Goal: Task Accomplishment & Management: Use online tool/utility

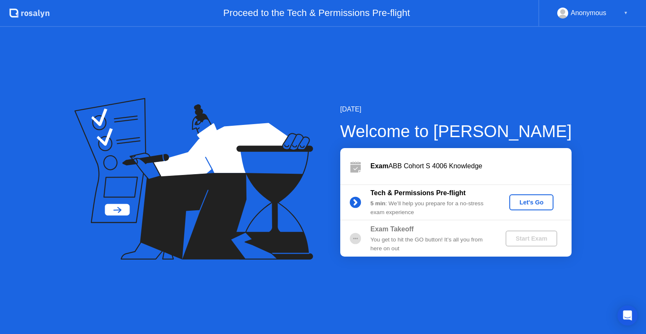
click at [542, 200] on div "Let's Go" at bounding box center [531, 202] width 37 height 7
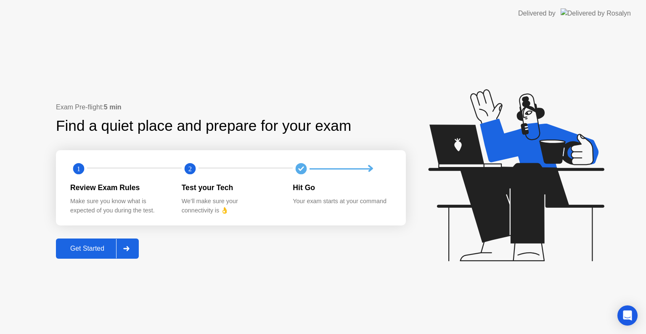
click at [95, 246] on div "Get Started" at bounding box center [87, 249] width 58 height 8
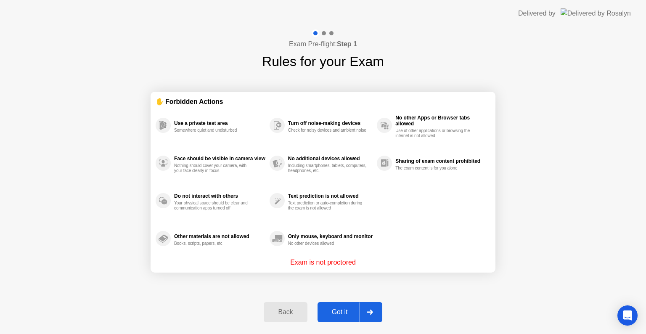
click at [340, 314] on div "Got it" at bounding box center [340, 312] width 40 height 8
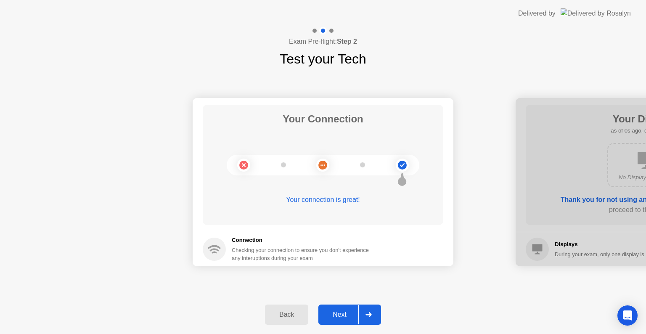
click at [340, 314] on div "Next" at bounding box center [339, 315] width 37 height 8
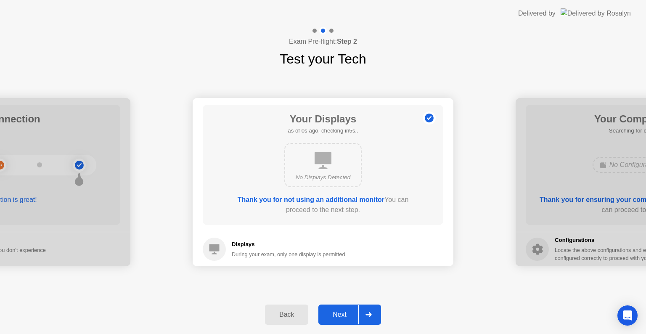
click at [340, 314] on div "Next" at bounding box center [339, 315] width 37 height 8
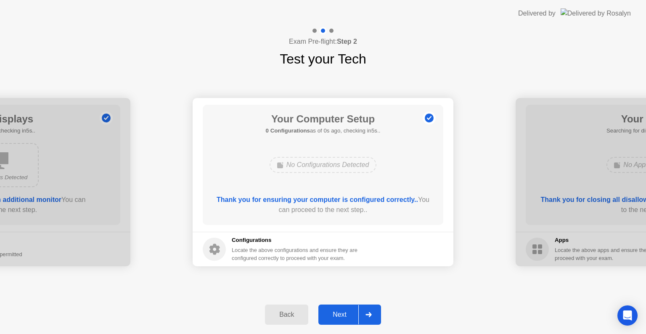
click at [340, 314] on div "Next" at bounding box center [339, 315] width 37 height 8
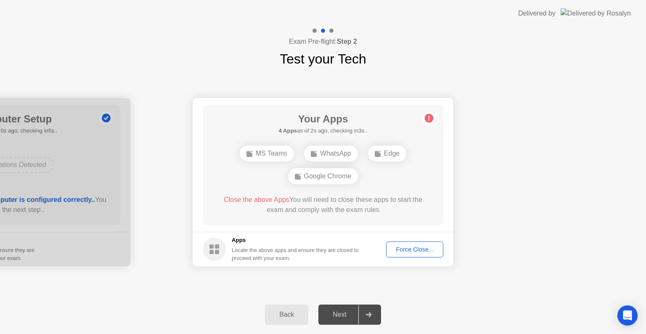
click at [415, 250] on div "Force Close..." at bounding box center [414, 249] width 51 height 7
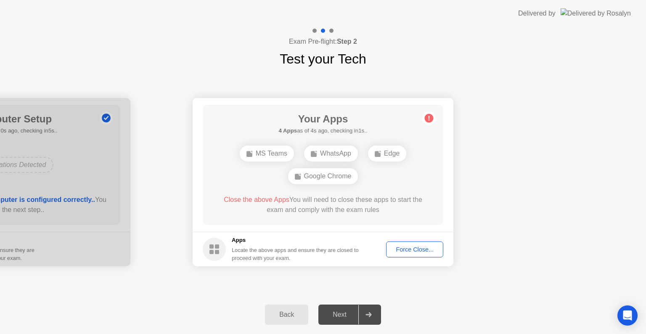
click at [429, 248] on div "Force Close..." at bounding box center [414, 249] width 51 height 7
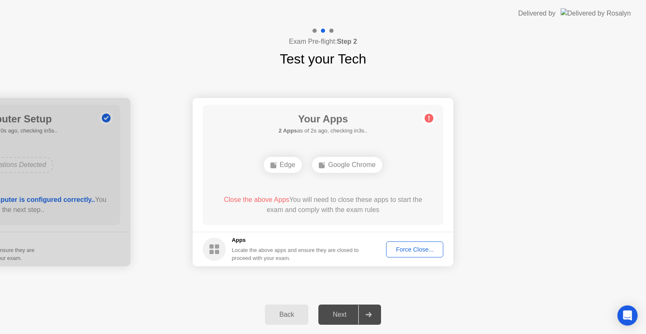
click at [415, 256] on button "Force Close..." at bounding box center [414, 249] width 57 height 16
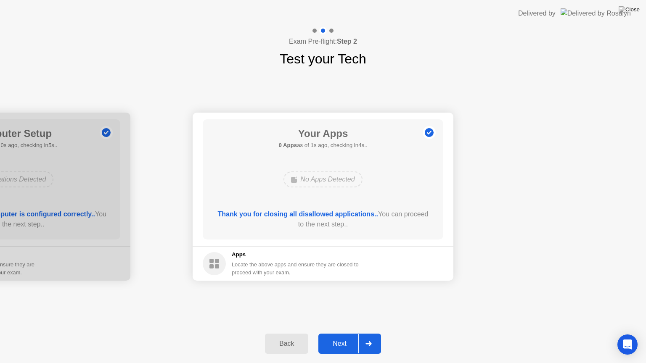
click at [360, 333] on div at bounding box center [368, 343] width 20 height 19
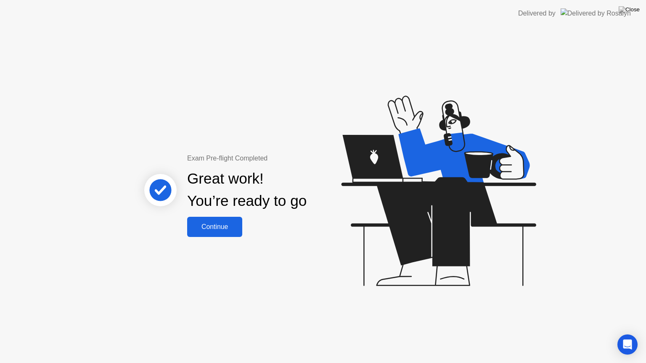
click at [212, 233] on button "Continue" at bounding box center [214, 227] width 55 height 20
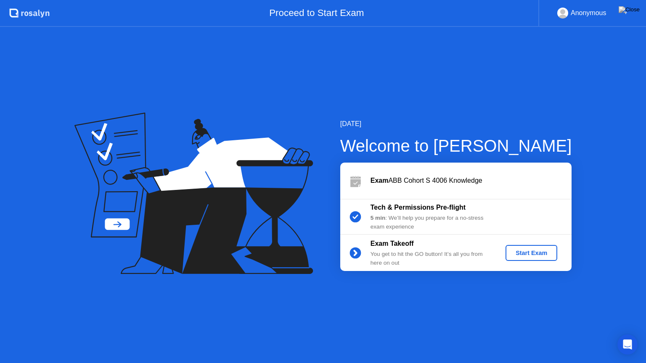
click at [542, 255] on div "Start Exam" at bounding box center [531, 253] width 45 height 7
